Goal: Information Seeking & Learning: Learn about a topic

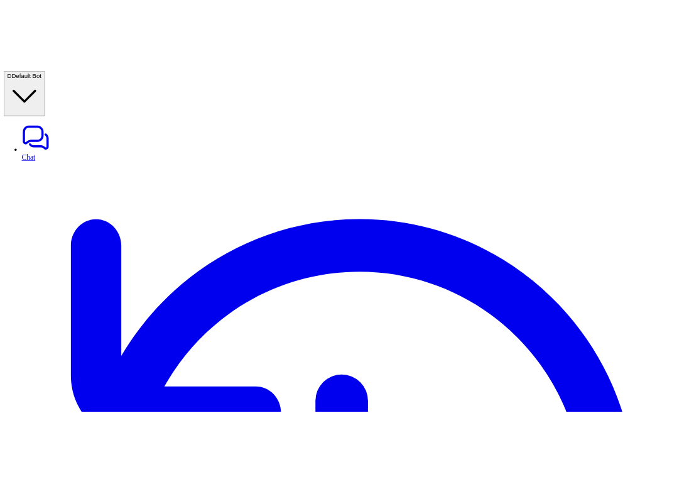
scroll to position [0, 0]
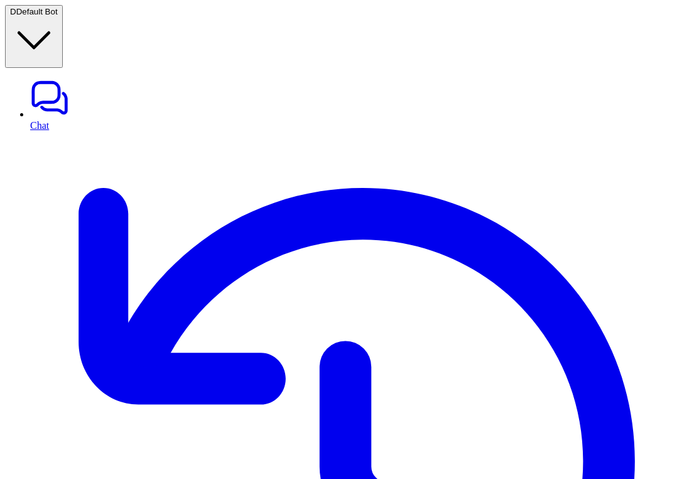
scroll to position [204, 0]
